Goal: Go to known website: Access a specific website the user already knows

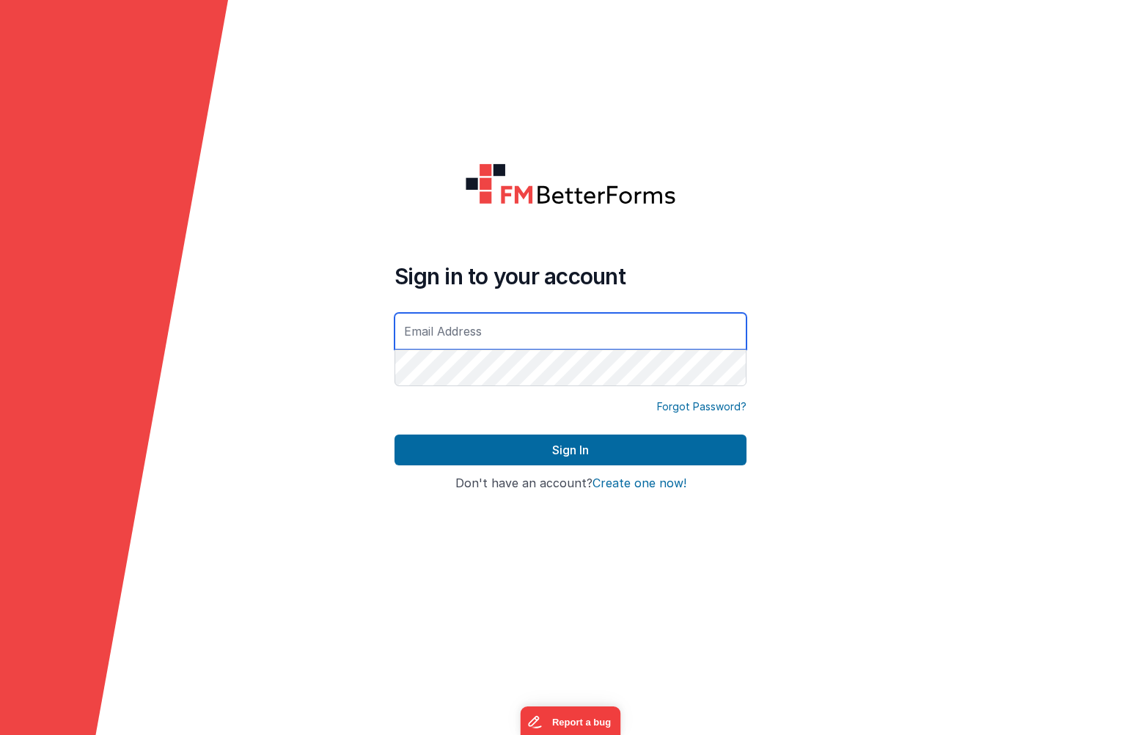
click at [537, 323] on input "text" at bounding box center [570, 331] width 352 height 37
paste input "[EMAIL_ADDRESS][DOMAIN_NAME]"
type input "[EMAIL_ADDRESS][DOMAIN_NAME]"
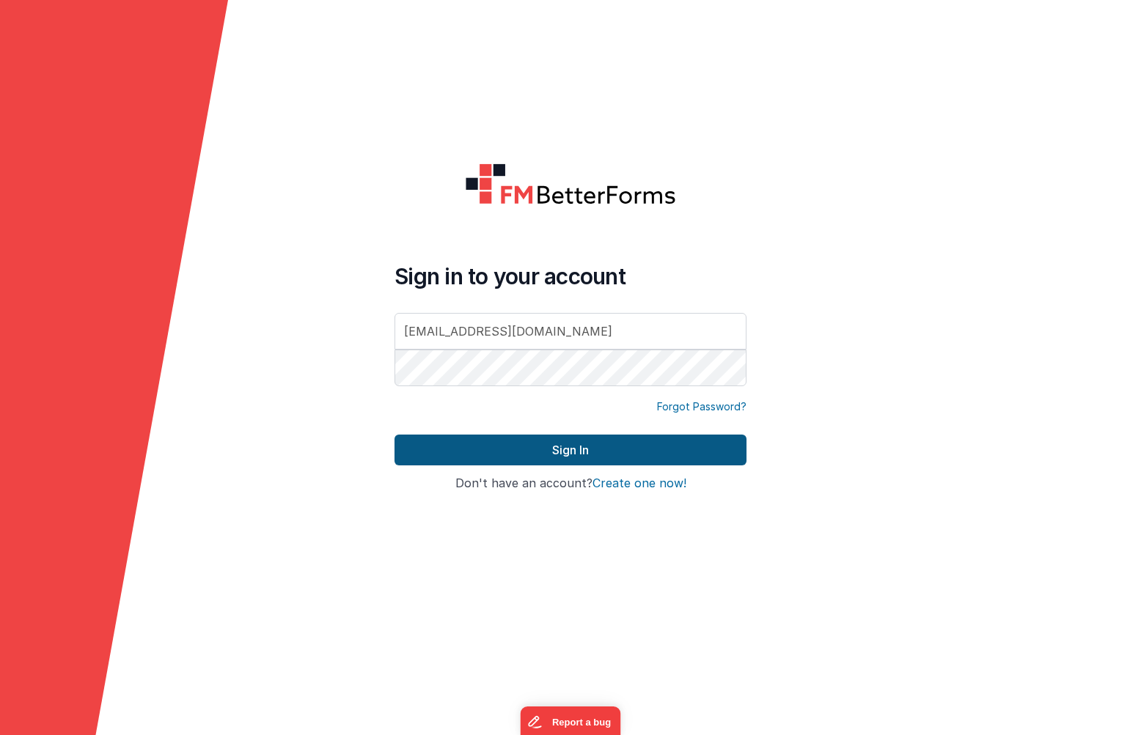
click at [566, 443] on button "Sign In" at bounding box center [570, 450] width 352 height 31
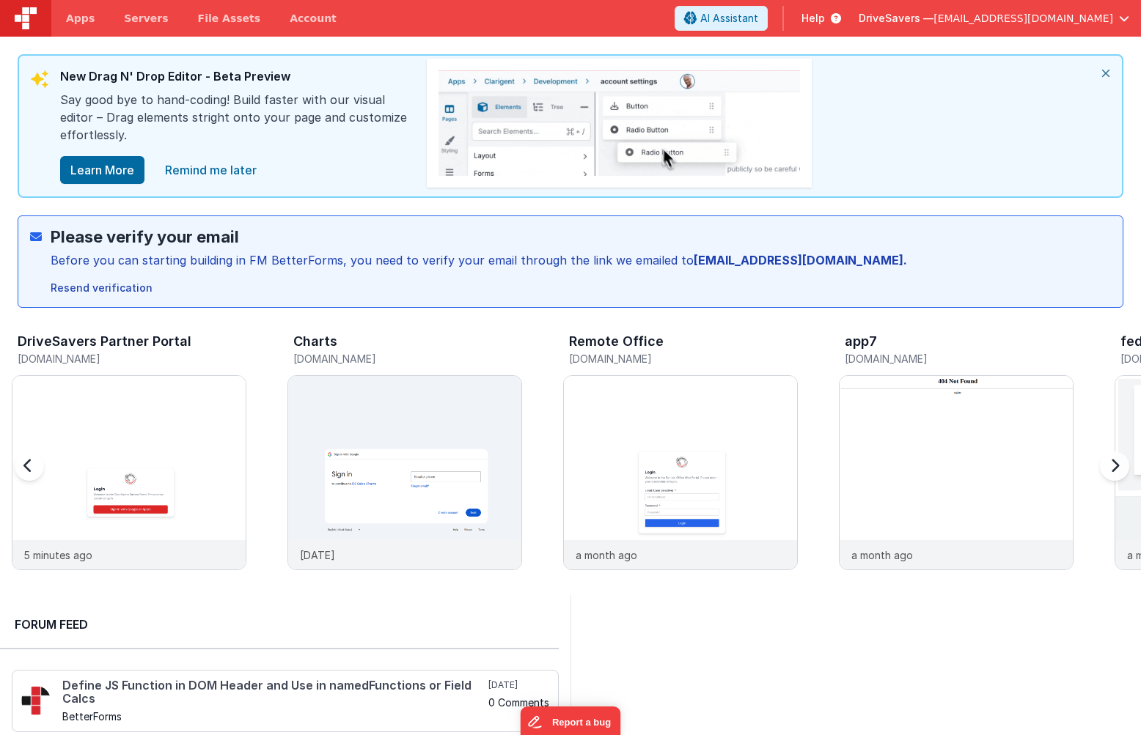
click at [151, 345] on h3 "DriveSavers Partner Portal" at bounding box center [105, 341] width 174 height 15
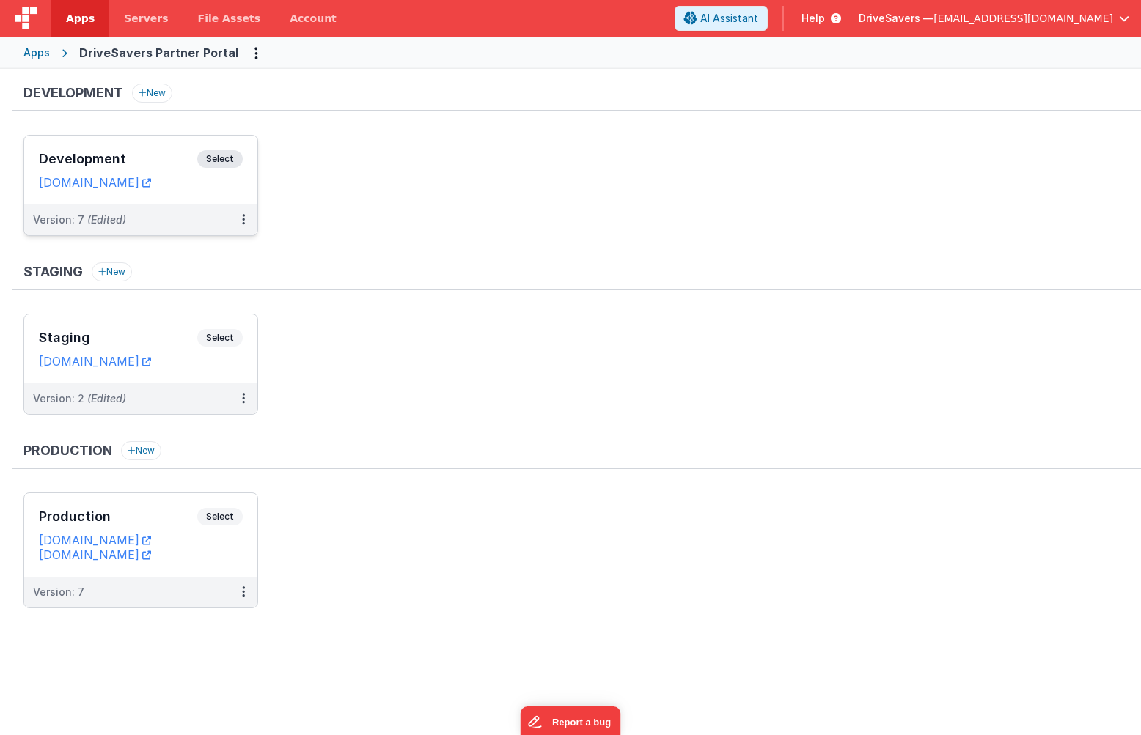
click at [172, 191] on div "Development Select URLs [DOMAIN_NAME]" at bounding box center [140, 170] width 233 height 69
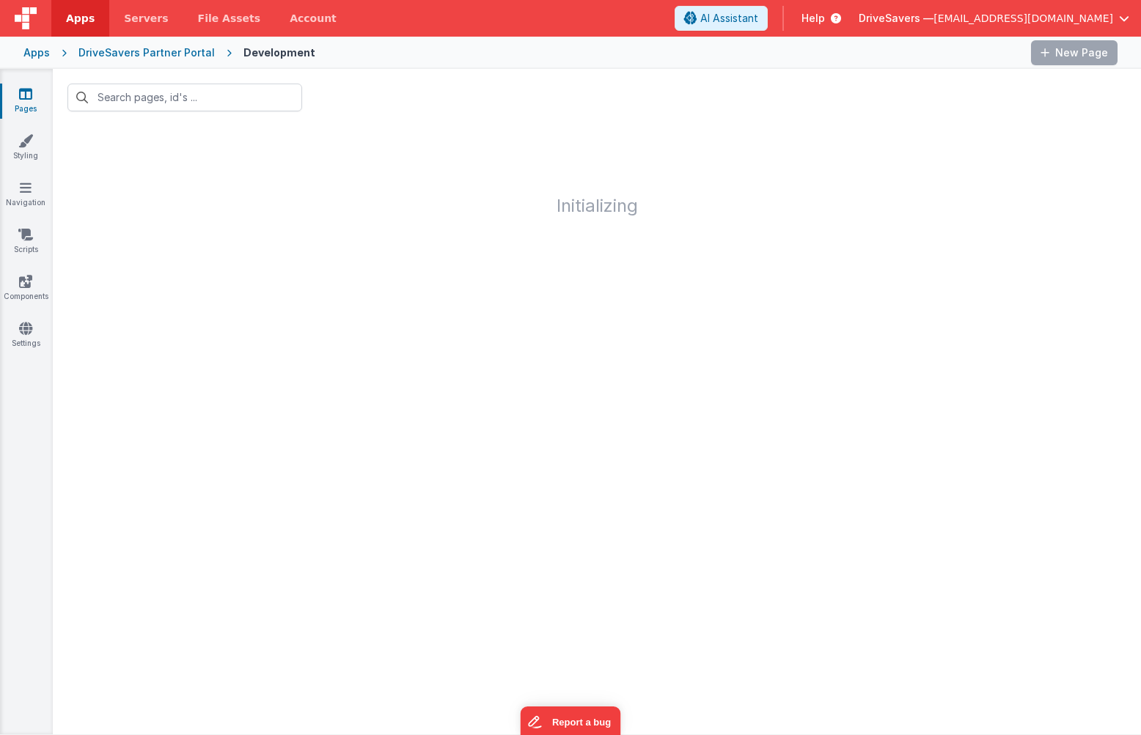
click at [155, 54] on div "DriveSavers Partner Portal" at bounding box center [146, 52] width 136 height 15
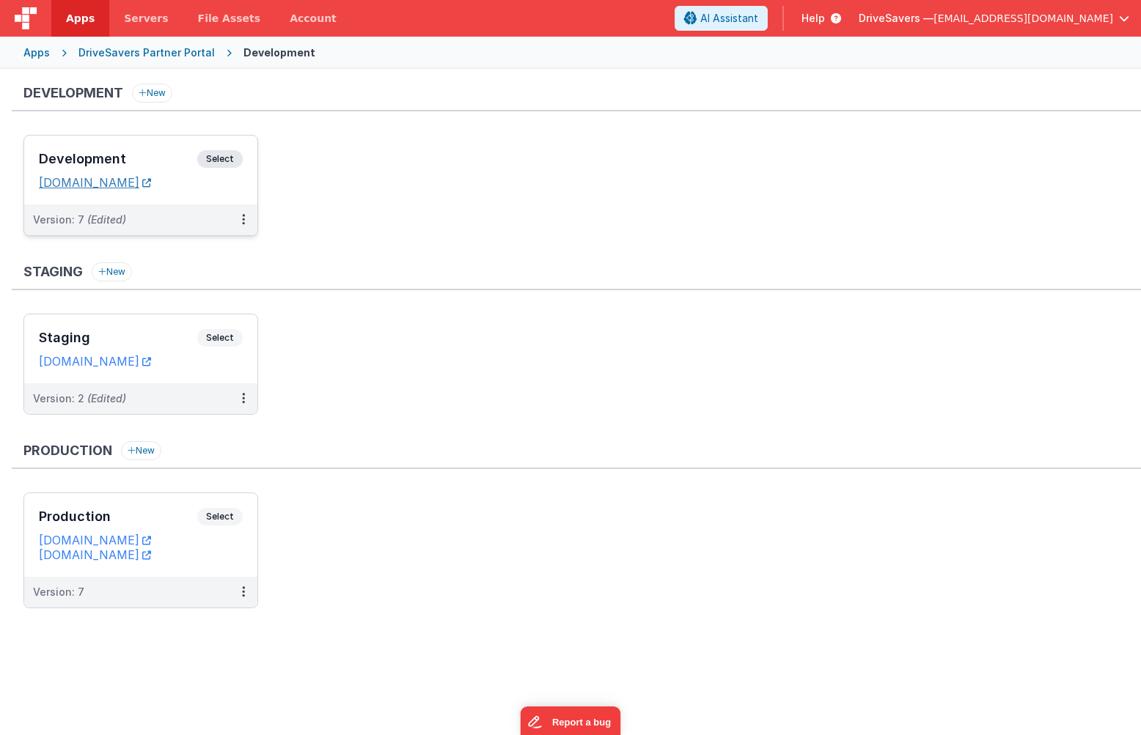
click at [144, 180] on link "[DOMAIN_NAME]" at bounding box center [95, 182] width 112 height 15
